Goal: Task Accomplishment & Management: Complete application form

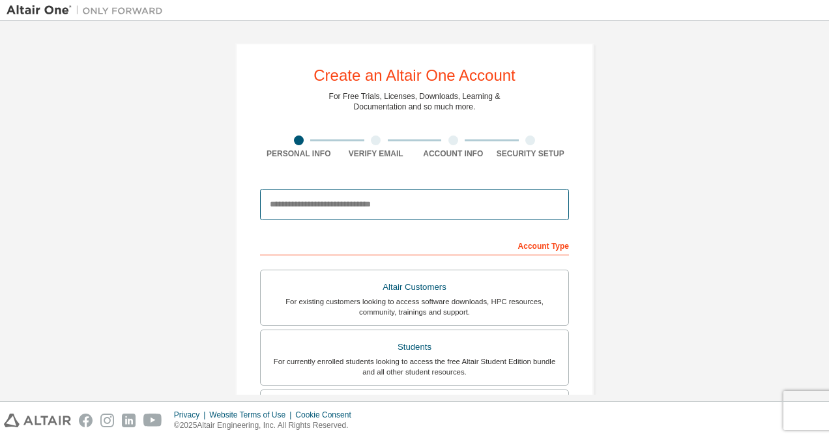
click at [370, 207] on input "email" at bounding box center [414, 204] width 309 height 31
type input "**********"
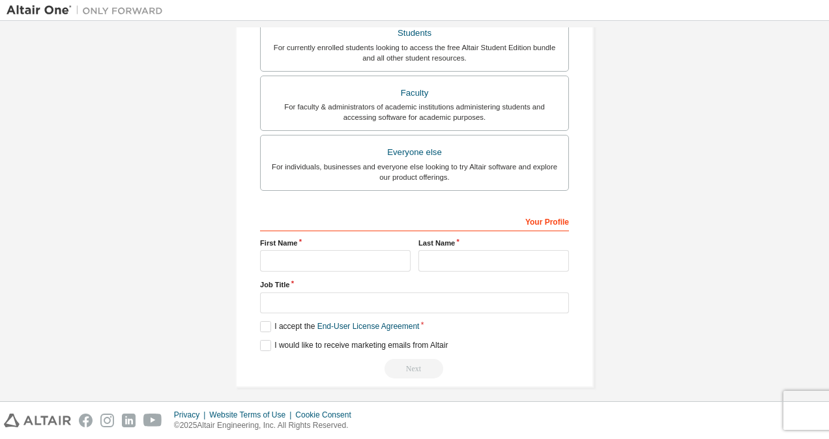
scroll to position [320, 0]
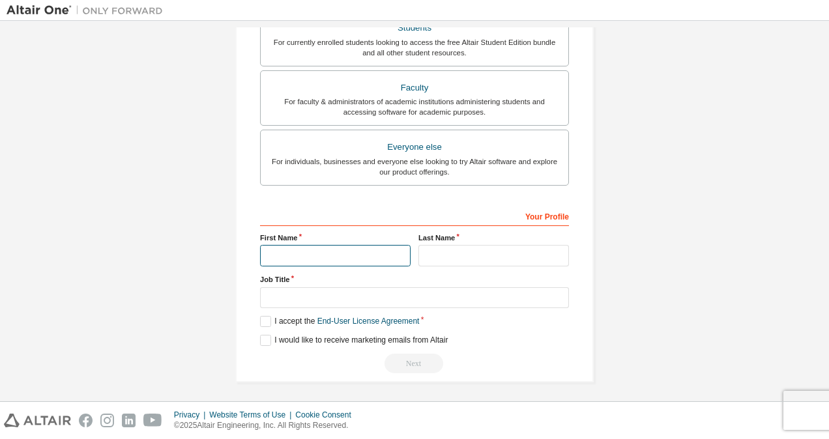
click at [338, 252] on input "text" at bounding box center [335, 256] width 151 height 22
type input "****"
click at [430, 265] on div "Your Profile First Name **** Last Name Job Title Please provide State/Province …" at bounding box center [414, 289] width 309 height 169
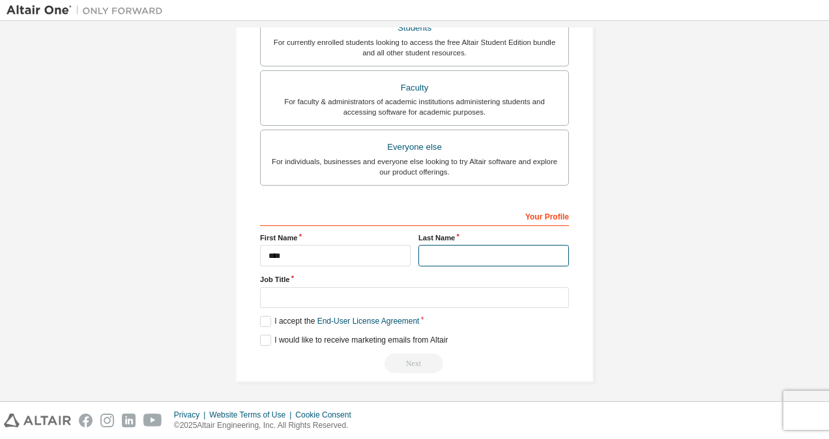
click at [434, 256] on input "text" at bounding box center [494, 256] width 151 height 22
type input "***"
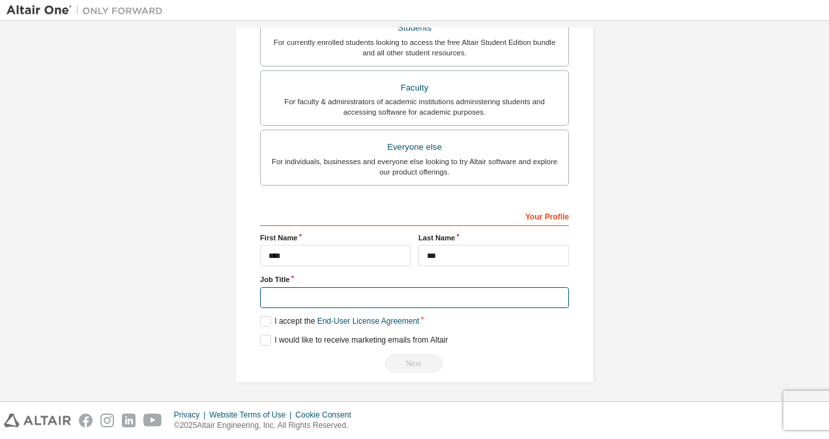
click at [393, 292] on input "text" at bounding box center [414, 299] width 309 height 22
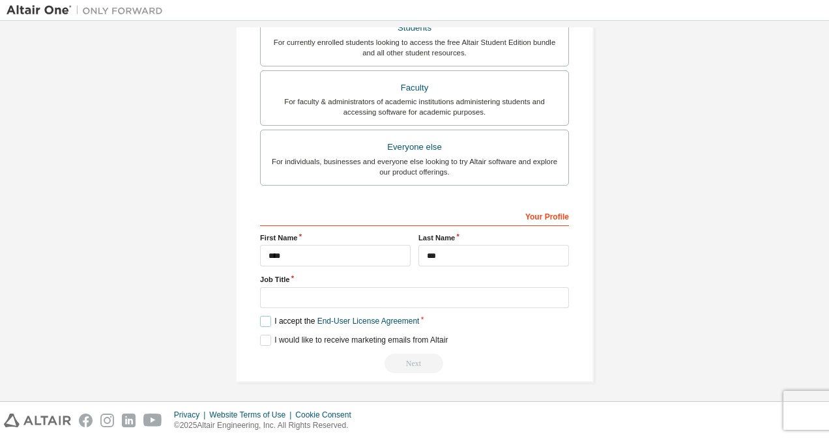
click at [260, 318] on label "I accept the End-User License Agreement" at bounding box center [339, 321] width 159 height 11
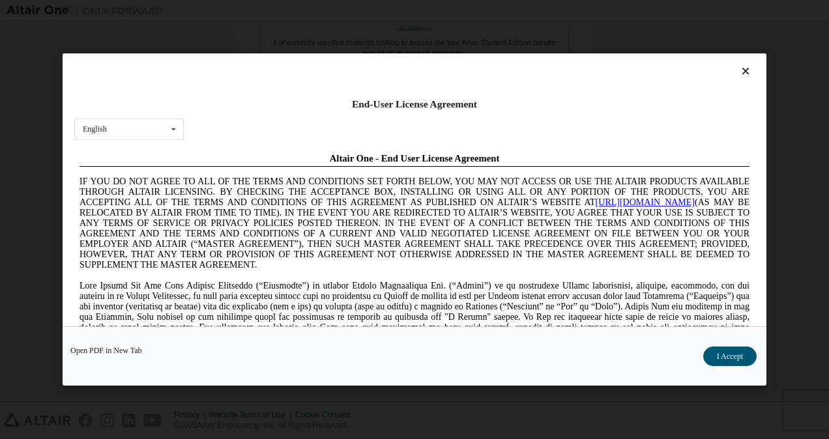
scroll to position [0, 0]
click at [739, 71] on icon at bounding box center [746, 71] width 14 height 12
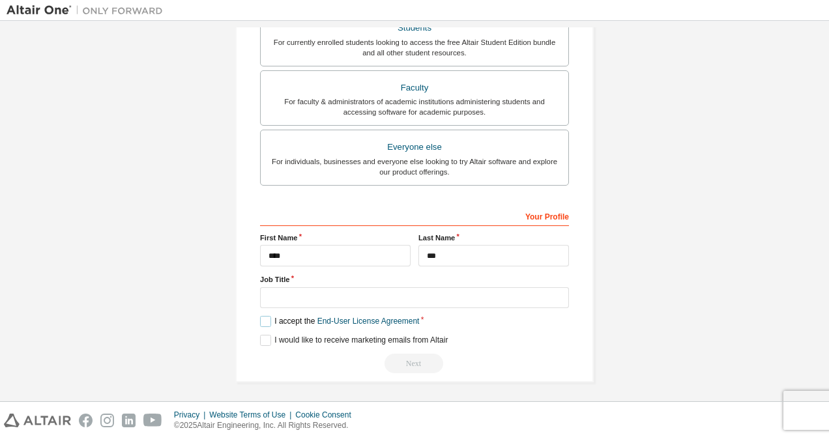
click at [273, 318] on label "I accept the End-User License Agreement" at bounding box center [339, 321] width 159 height 11
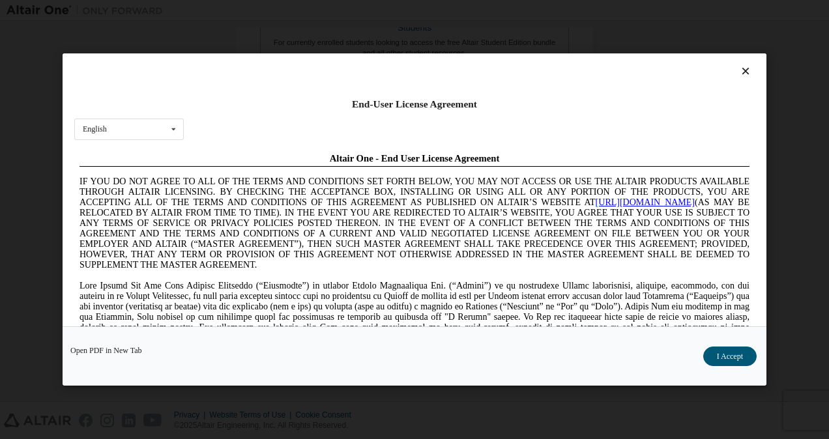
click at [739, 73] on icon at bounding box center [746, 71] width 14 height 12
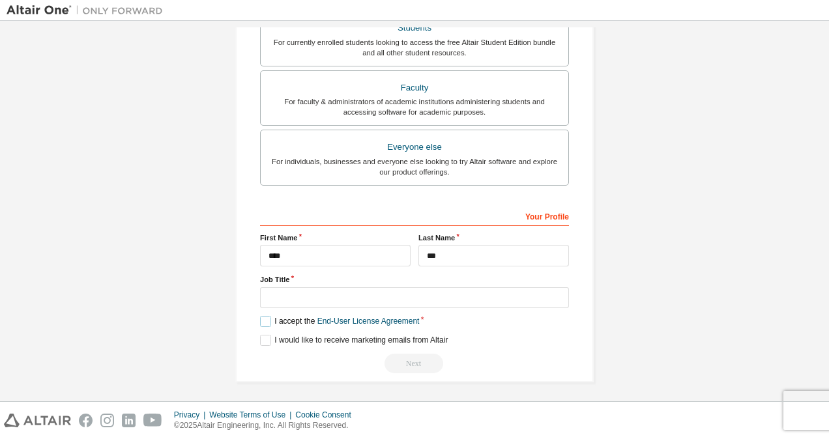
click at [262, 317] on label "I accept the End-User License Agreement" at bounding box center [339, 321] width 159 height 11
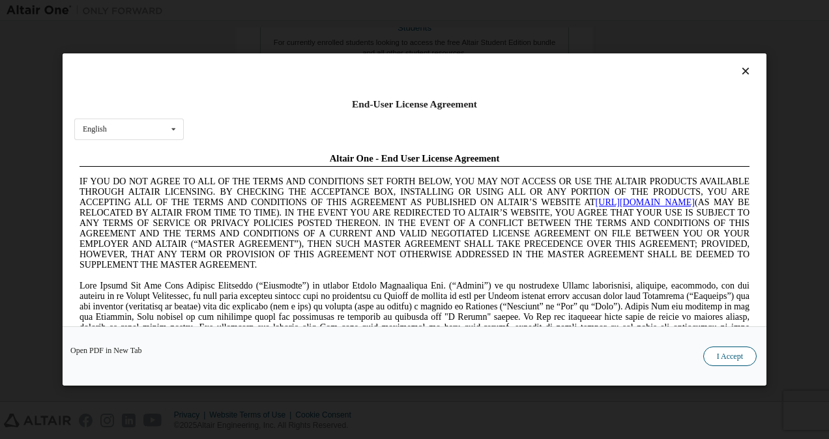
click at [711, 357] on button "I Accept" at bounding box center [730, 357] width 53 height 20
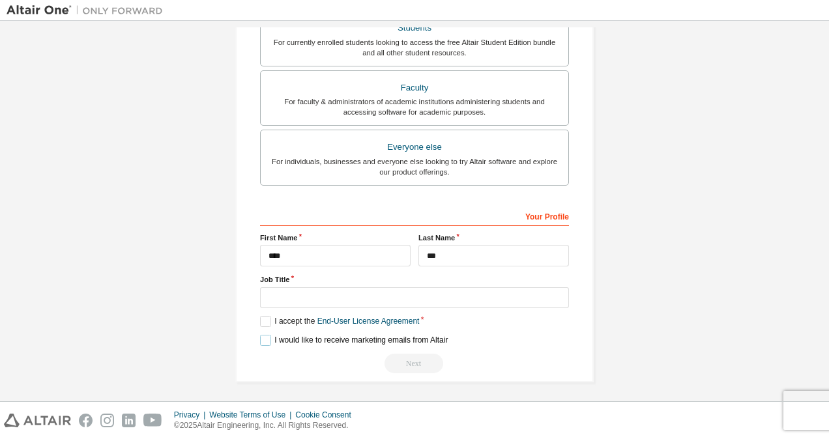
click at [267, 335] on label "I would like to receive marketing emails from Altair" at bounding box center [354, 340] width 188 height 11
click at [266, 335] on label "I would like to receive marketing emails from Altair" at bounding box center [354, 340] width 188 height 11
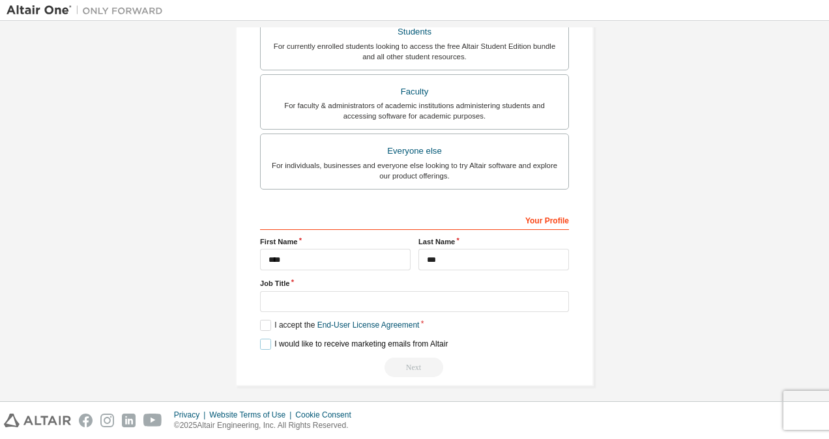
scroll to position [316, 0]
click at [366, 293] on input "text" at bounding box center [414, 302] width 309 height 22
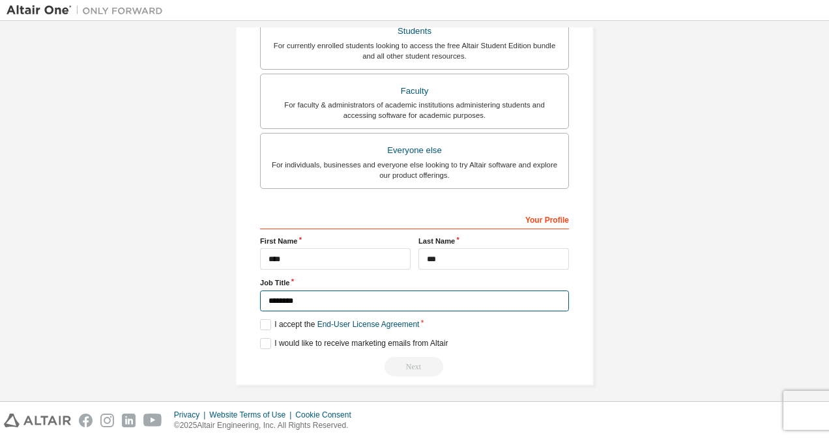
type input "********"
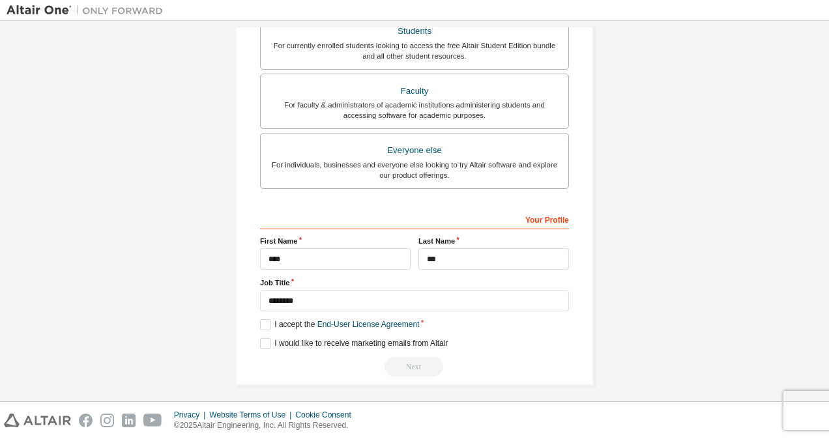
click at [570, 381] on div "**********" at bounding box center [414, 56] width 359 height 659
click at [397, 362] on div "Next" at bounding box center [414, 367] width 309 height 20
click at [263, 342] on label "I would like to receive marketing emails from Altair" at bounding box center [354, 343] width 188 height 11
click at [260, 345] on label "I would like to receive marketing emails from Altair" at bounding box center [354, 343] width 188 height 11
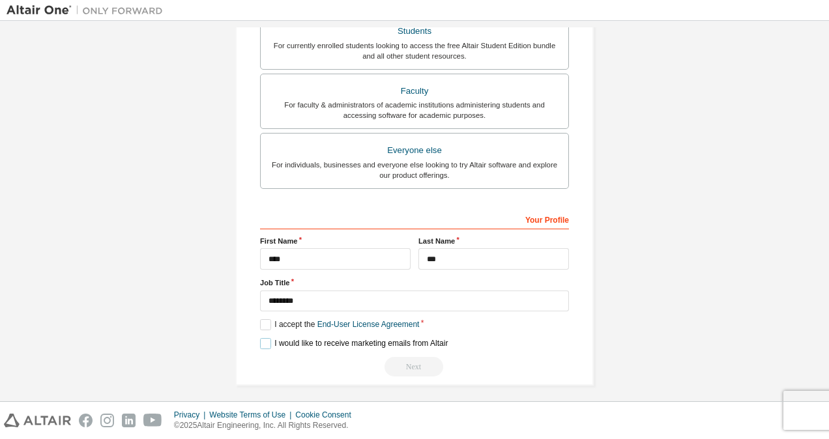
scroll to position [0, 0]
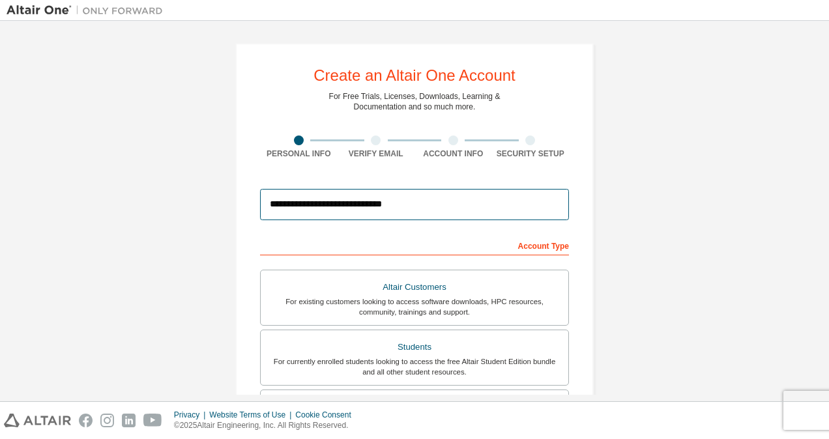
click at [440, 210] on input "**********" at bounding box center [414, 204] width 309 height 31
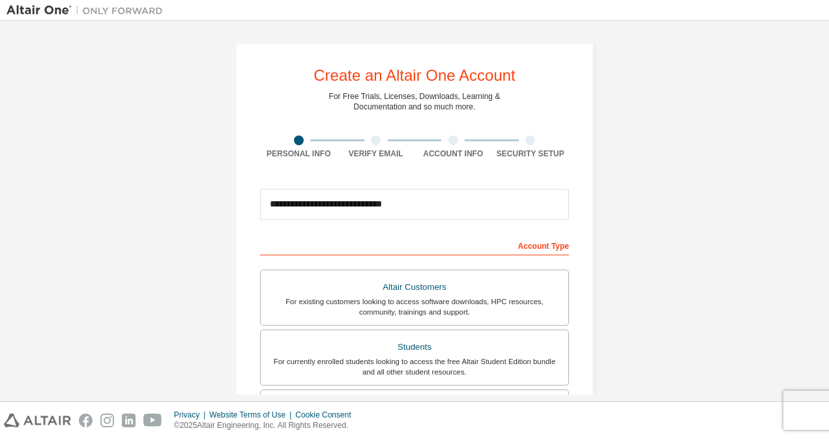
click at [117, 266] on div "**********" at bounding box center [415, 372] width 816 height 691
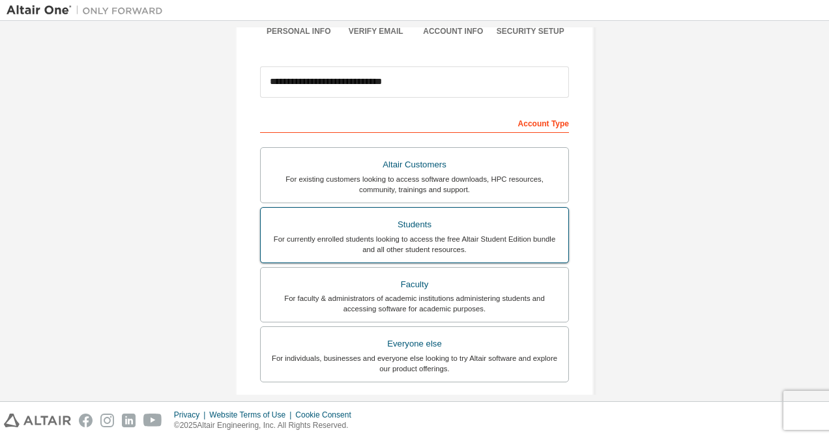
scroll to position [132, 0]
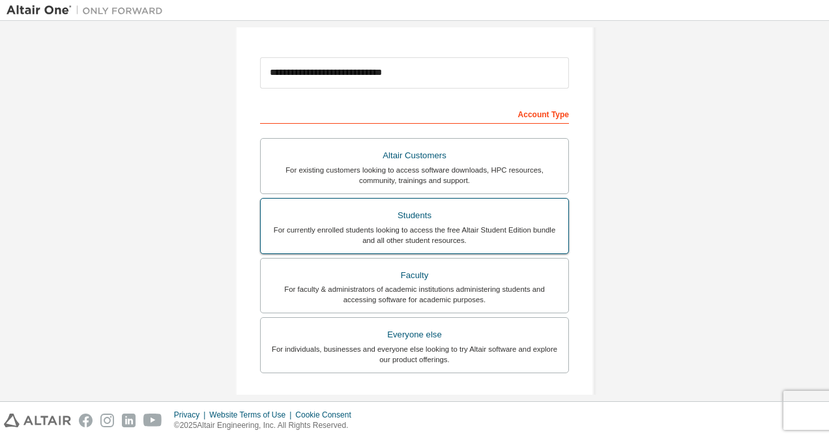
click at [426, 209] on div "Students" at bounding box center [415, 216] width 292 height 18
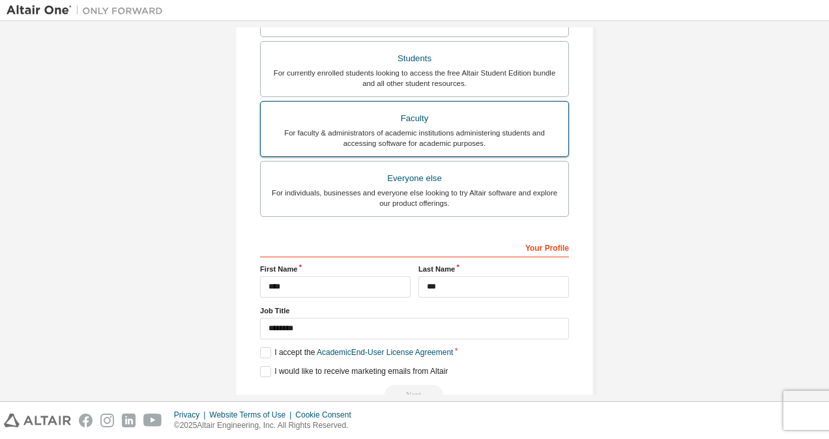
scroll to position [353, 0]
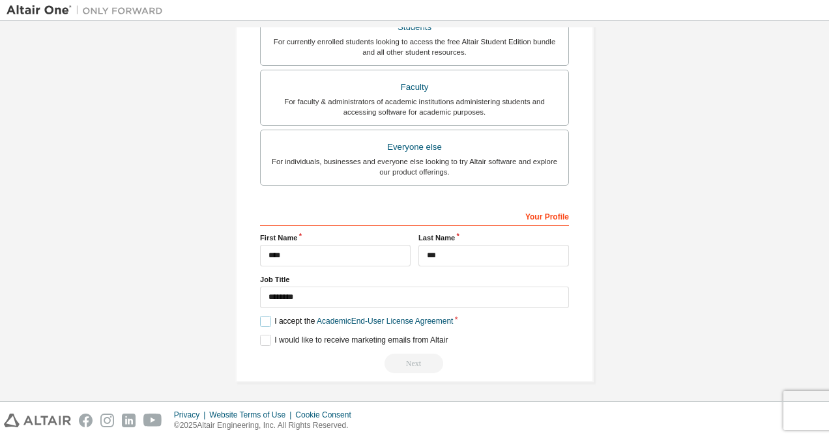
click at [261, 317] on label "I accept the Academic End-User License Agreement" at bounding box center [356, 321] width 193 height 11
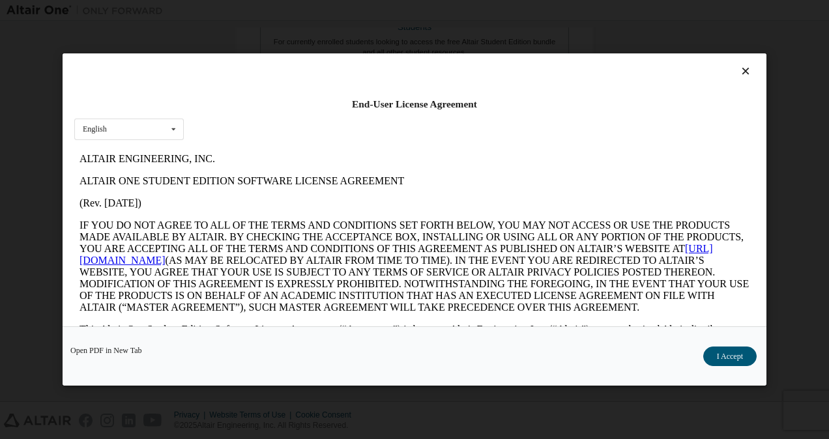
scroll to position [0, 0]
click at [736, 358] on button "I Accept" at bounding box center [730, 357] width 53 height 20
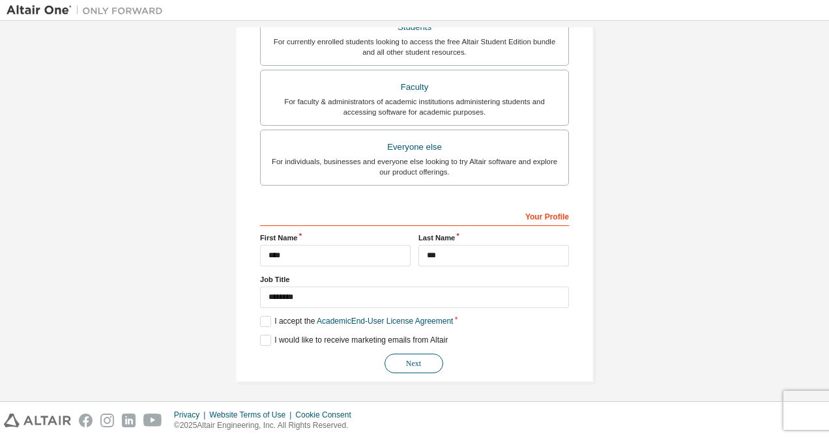
click at [416, 354] on button "Next" at bounding box center [414, 364] width 59 height 20
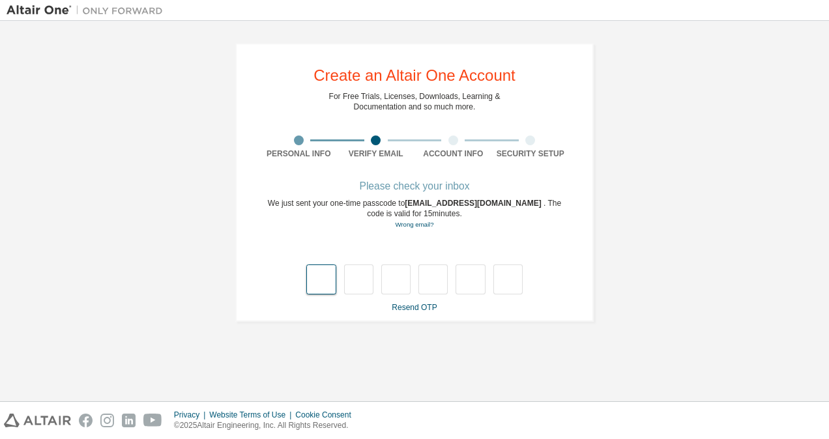
type input "*"
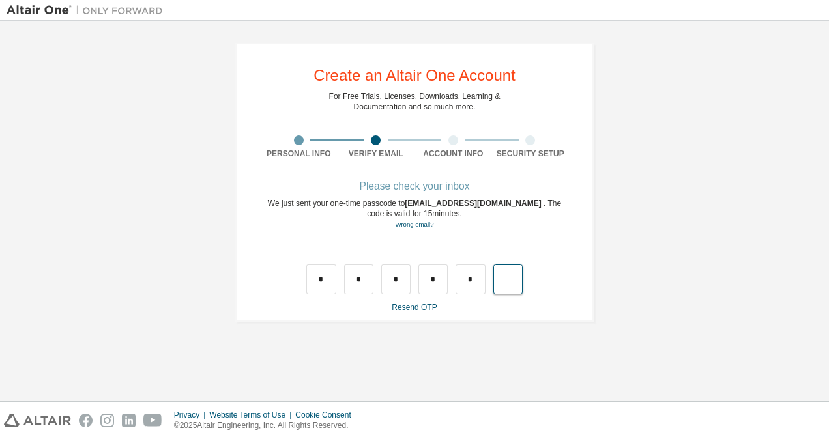
type input "*"
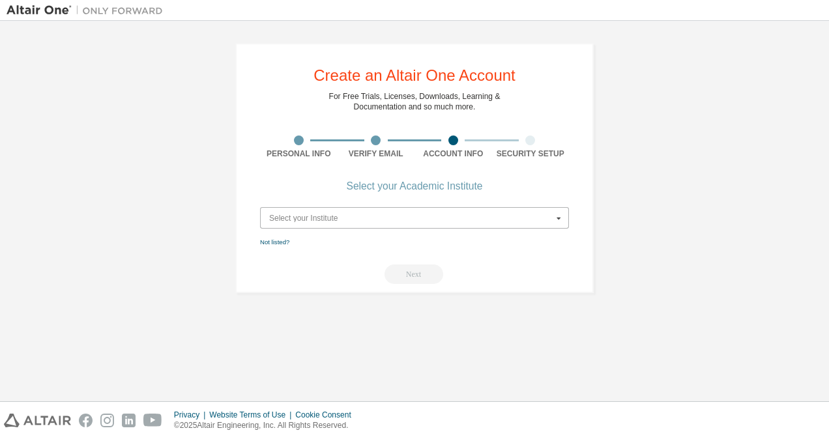
click at [312, 213] on input "text" at bounding box center [415, 218] width 308 height 20
click at [612, 192] on div "Create an Altair One Account For Free Trials, Licenses, Downloads, Learning & D…" at bounding box center [415, 168] width 816 height 282
click at [406, 216] on div "Select your Institute" at bounding box center [411, 219] width 284 height 8
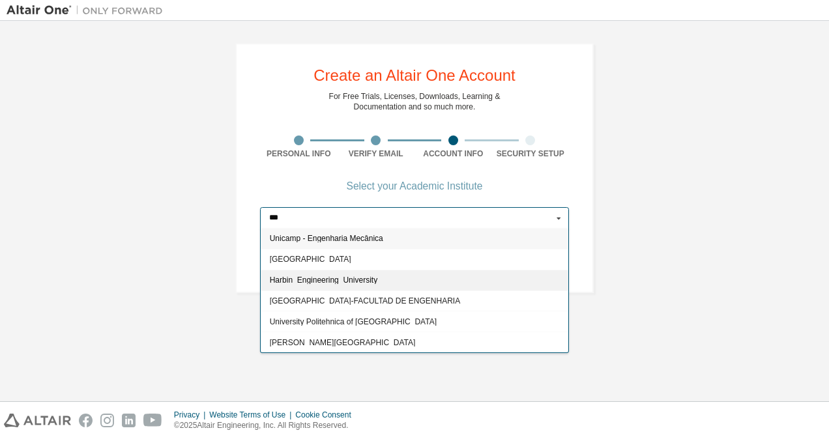
type input "***"
click at [331, 273] on div "Harbin_Engineering_University" at bounding box center [415, 280] width 308 height 21
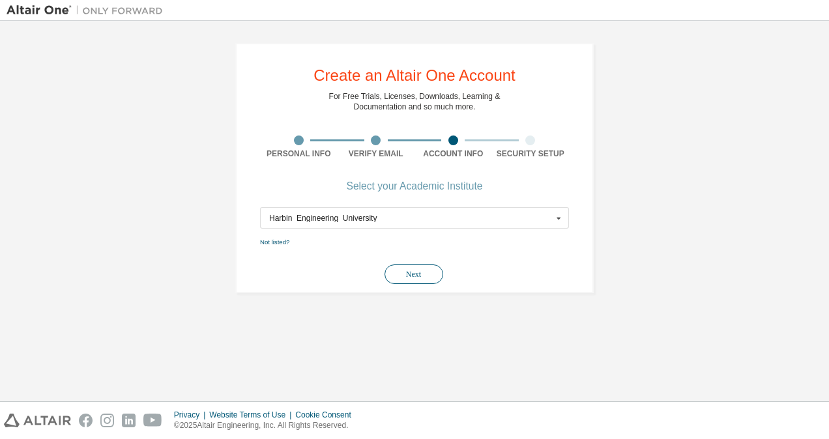
click at [422, 280] on button "Next" at bounding box center [414, 275] width 59 height 20
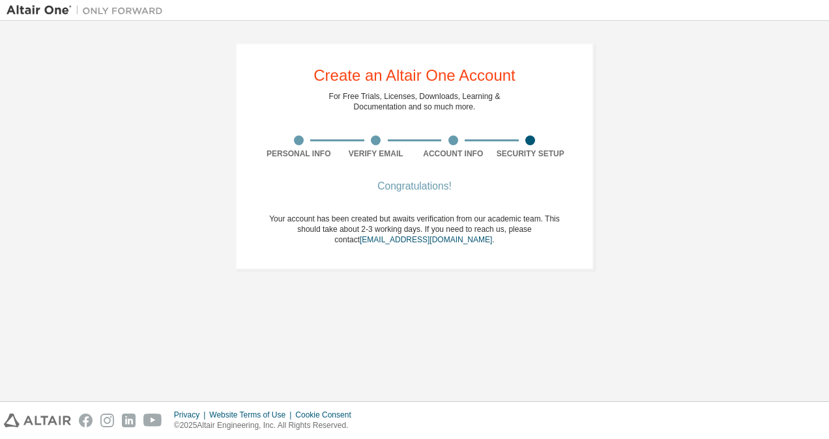
click at [429, 94] on div "For Free Trials, Licenses, Downloads, Learning & Documentation and so much more." at bounding box center [414, 101] width 171 height 21
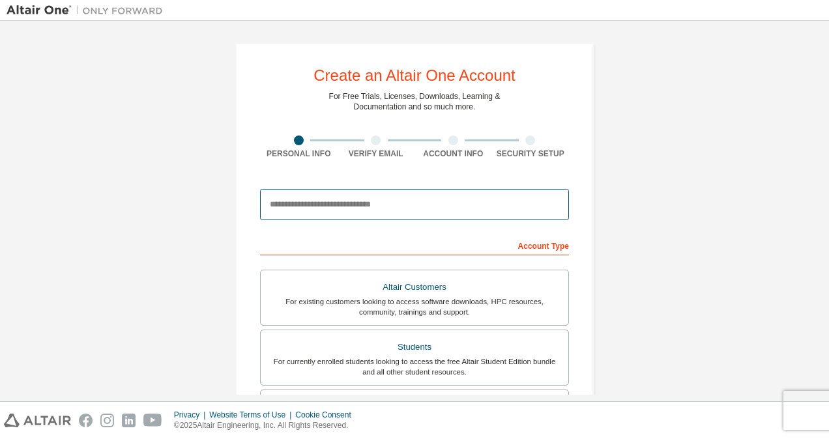
click at [404, 203] on input "email" at bounding box center [414, 204] width 309 height 31
type input "**********"
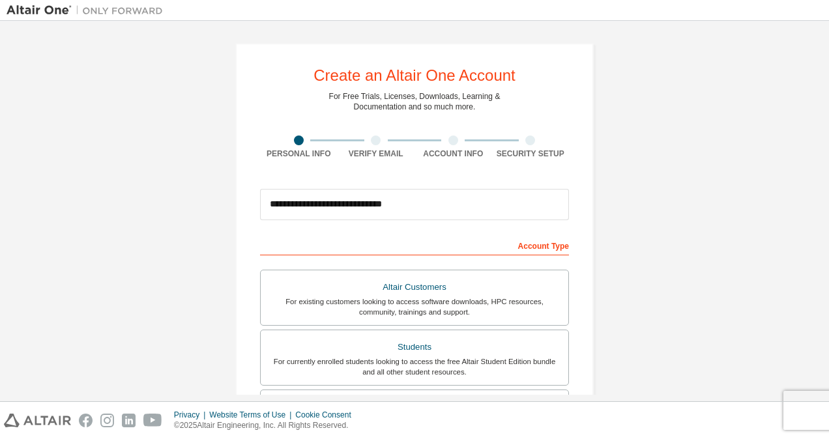
type input "****"
type input "***"
type input "********"
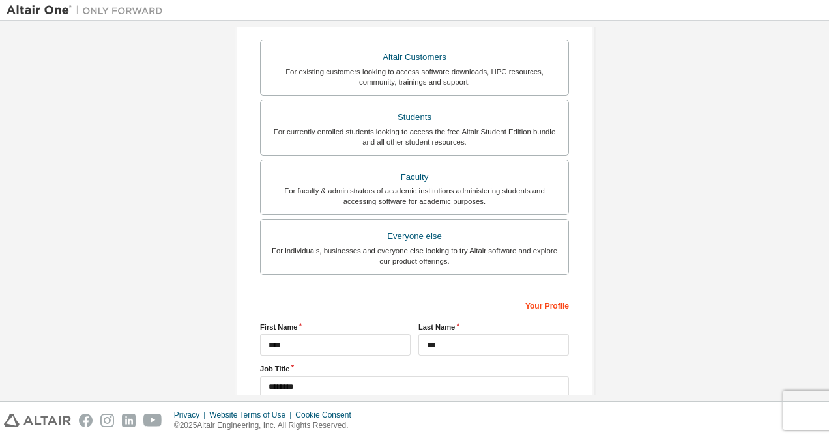
scroll to position [361, 0]
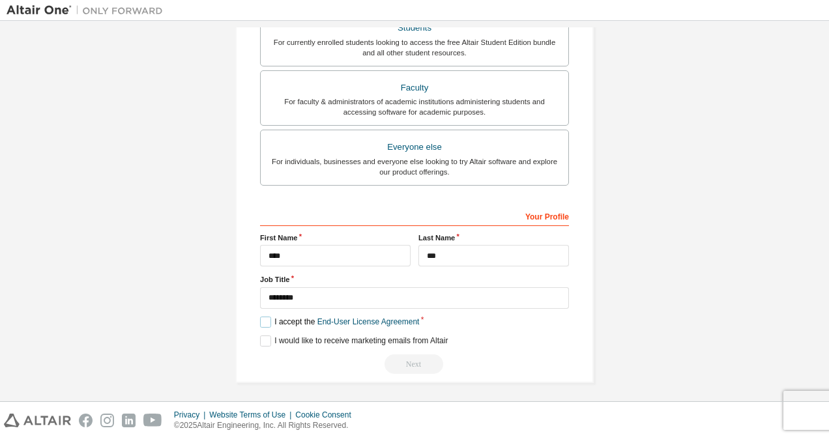
click at [263, 317] on label "I accept the End-User License Agreement" at bounding box center [339, 322] width 159 height 11
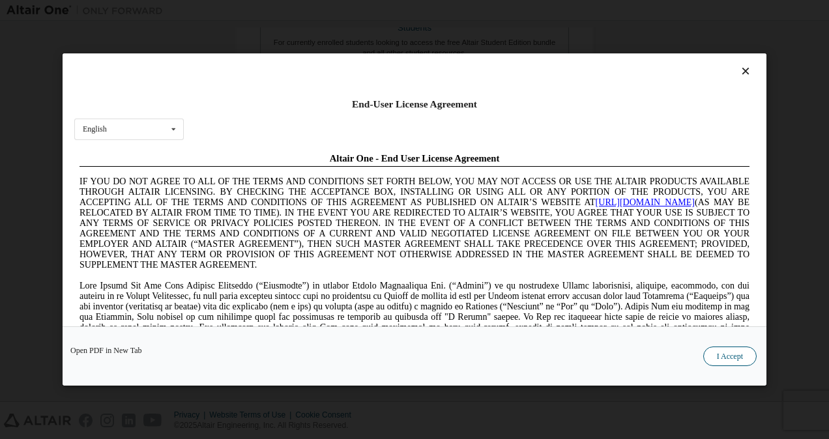
scroll to position [0, 0]
click at [724, 356] on button "I Accept" at bounding box center [730, 357] width 53 height 20
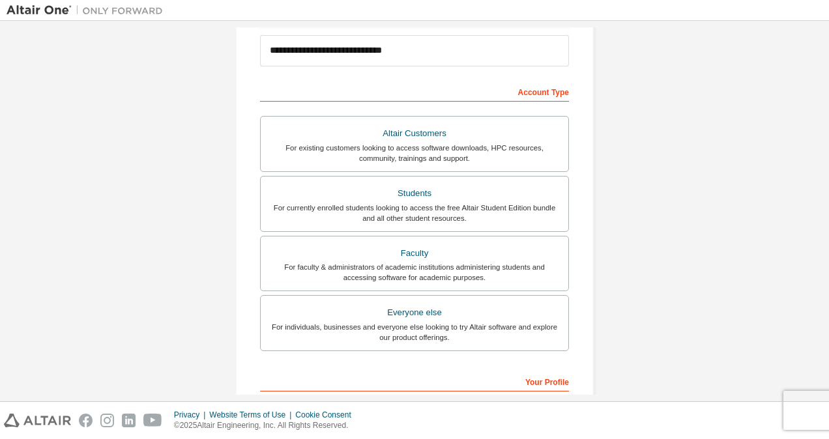
scroll to position [196, 0]
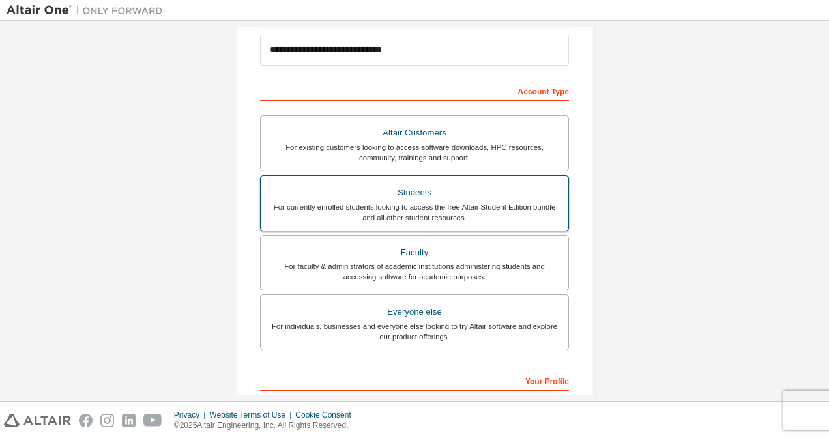
click at [370, 206] on div "For currently enrolled students looking to access the free Altair Student Editi…" at bounding box center [415, 212] width 292 height 21
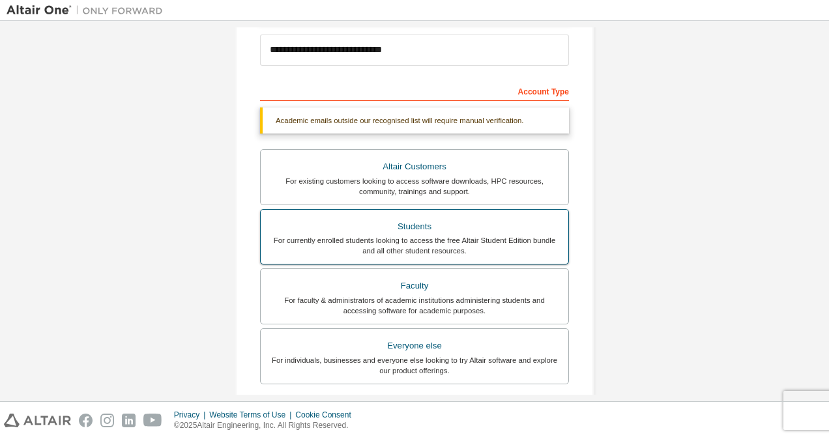
scroll to position [394, 0]
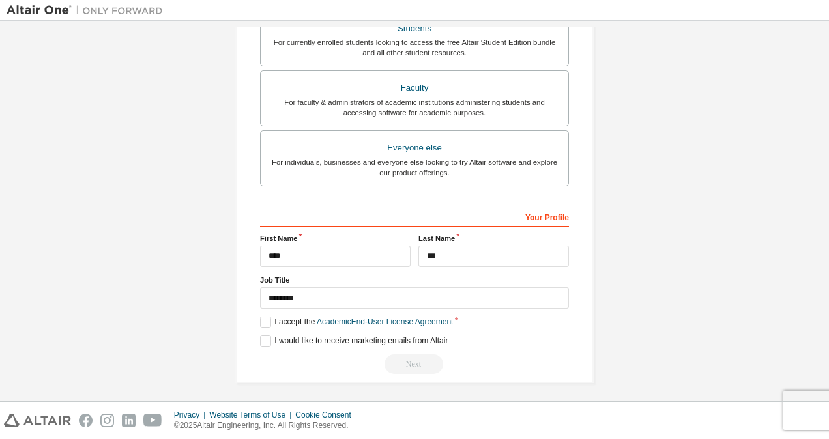
click at [398, 359] on div "Next" at bounding box center [414, 365] width 309 height 20
drag, startPoint x: 398, startPoint y: 359, endPoint x: 261, endPoint y: 323, distance: 141.4
click at [261, 323] on label "I accept the Academic End-User License Agreement" at bounding box center [356, 322] width 193 height 11
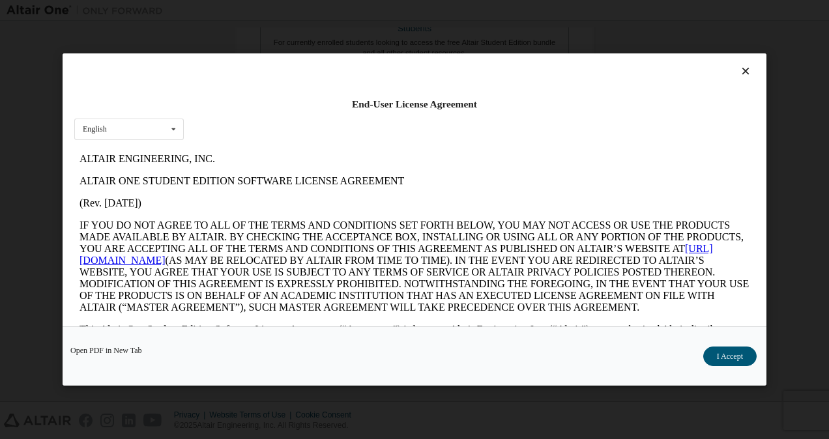
scroll to position [0, 0]
drag, startPoint x: 769, startPoint y: 359, endPoint x: 759, endPoint y: 358, distance: 10.5
click at [759, 358] on div "End-User License Agreement English English Open PDF in New Tab I Accept" at bounding box center [414, 219] width 829 height 439
click at [736, 353] on button "I Accept" at bounding box center [730, 357] width 53 height 20
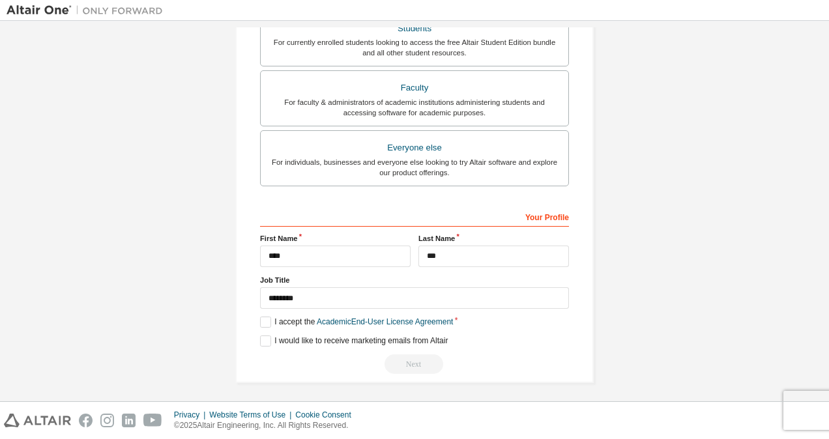
click at [401, 361] on div "Next" at bounding box center [414, 365] width 309 height 20
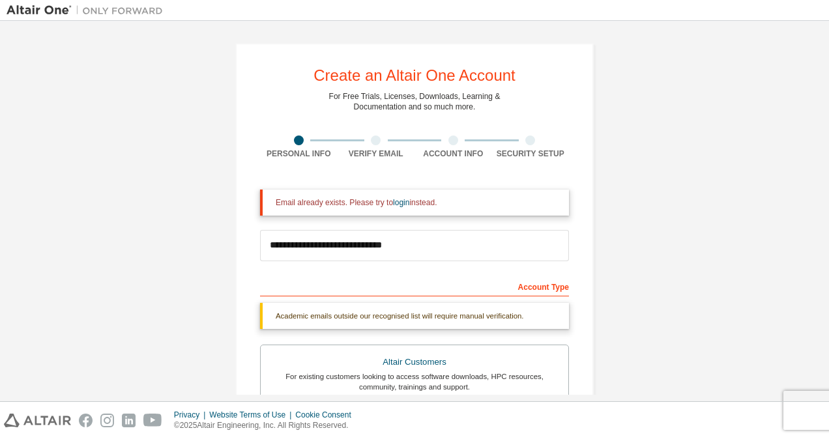
drag, startPoint x: 322, startPoint y: 198, endPoint x: 440, endPoint y: 190, distance: 118.3
click at [440, 190] on div "Email already exists. Please try to login instead." at bounding box center [414, 203] width 309 height 26
drag, startPoint x: 440, startPoint y: 190, endPoint x: 446, endPoint y: 203, distance: 13.7
click at [446, 203] on div "Email already exists. Please try to login instead." at bounding box center [417, 203] width 283 height 10
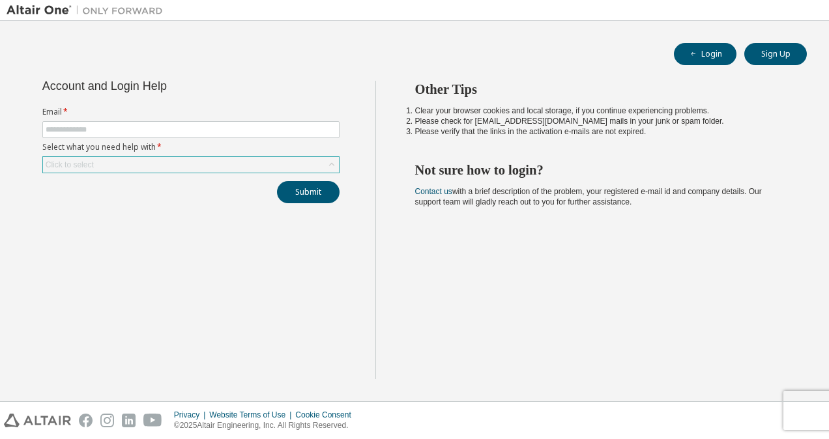
click at [241, 162] on div "Click to select" at bounding box center [191, 165] width 296 height 16
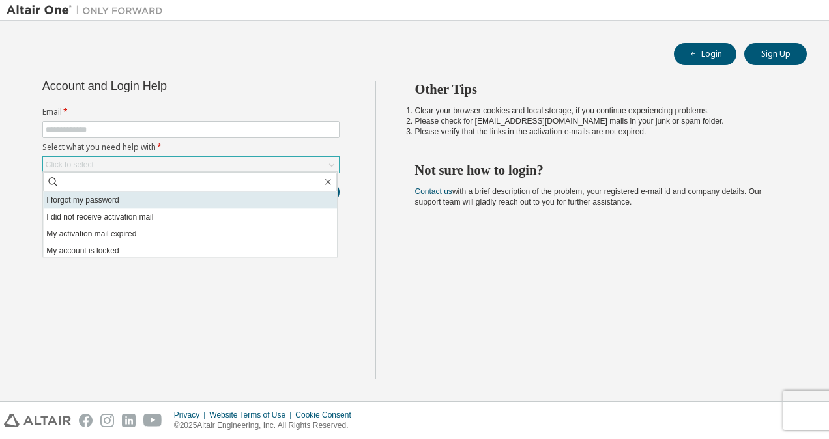
click at [160, 198] on li "I forgot my password" at bounding box center [190, 200] width 294 height 17
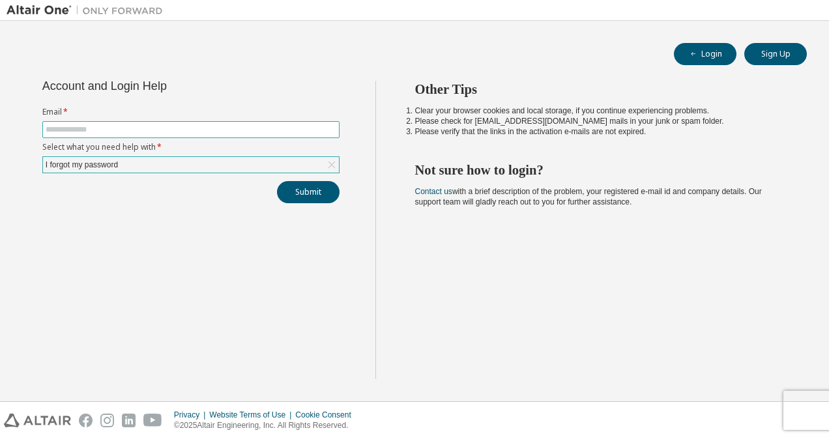
click at [171, 128] on input "text" at bounding box center [191, 130] width 291 height 10
type input "**********"
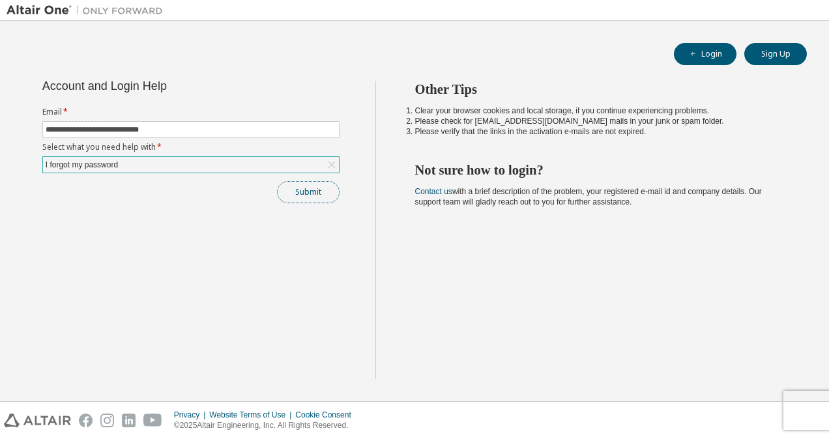
click at [306, 194] on button "Submit" at bounding box center [308, 192] width 63 height 22
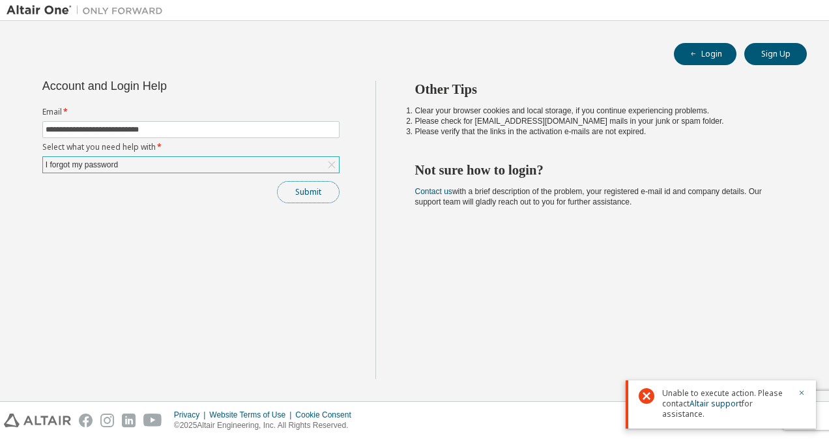
click at [320, 185] on button "Submit" at bounding box center [308, 192] width 63 height 22
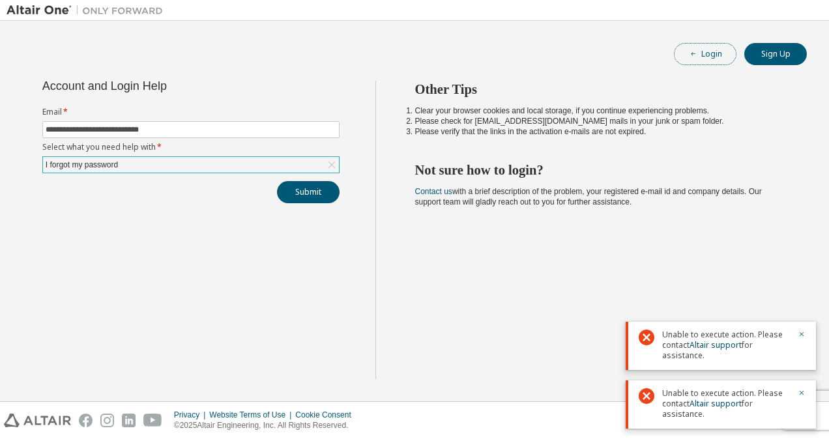
click at [694, 53] on icon "button" at bounding box center [694, 53] width 4 height 1
